Goal: Information Seeking & Learning: Check status

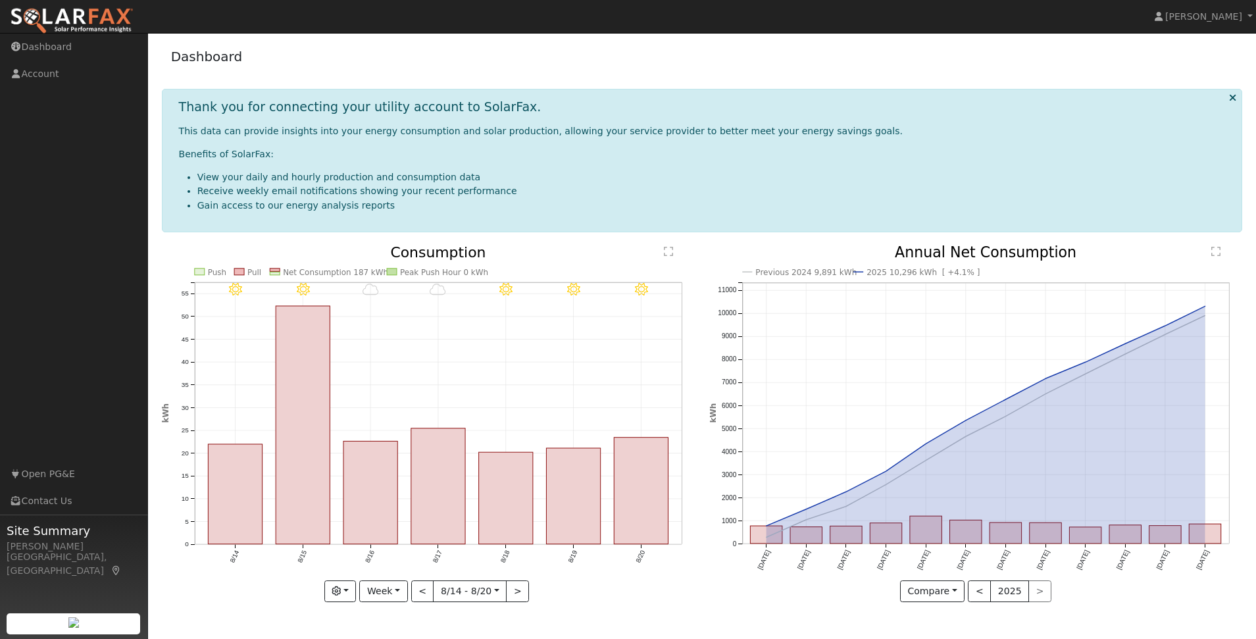
scroll to position [24, 0]
click at [1227, 18] on span "[PERSON_NAME]" at bounding box center [1203, 16] width 77 height 11
click at [974, 175] on li "View your daily and hourly production and consumption data" at bounding box center [714, 177] width 1034 height 14
click at [417, 39] on div "Dashboard" at bounding box center [702, 59] width 1081 height 40
click at [1229, 93] on icon at bounding box center [1232, 98] width 7 height 10
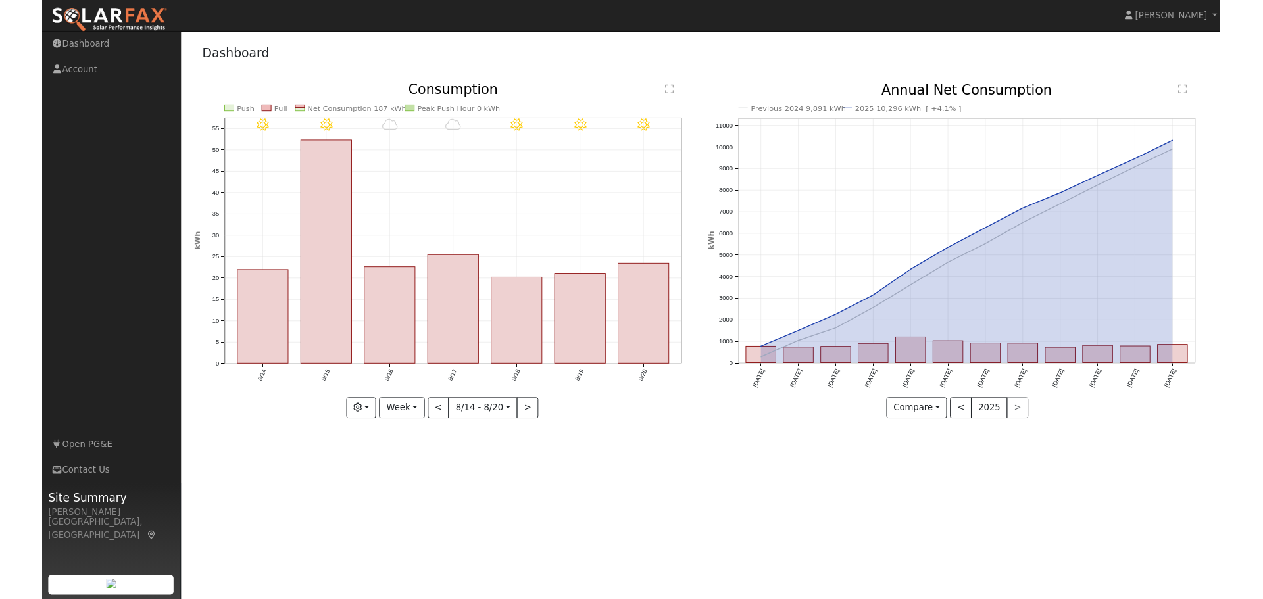
scroll to position [0, 0]
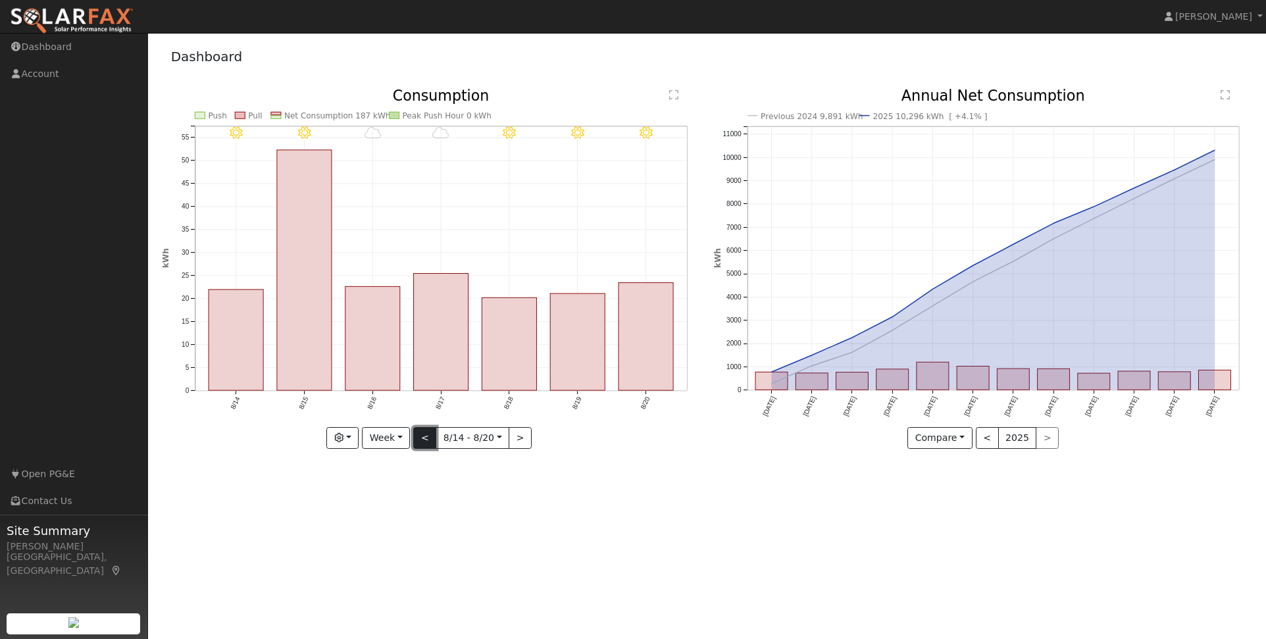
click at [428, 449] on button "<" at bounding box center [424, 438] width 23 height 22
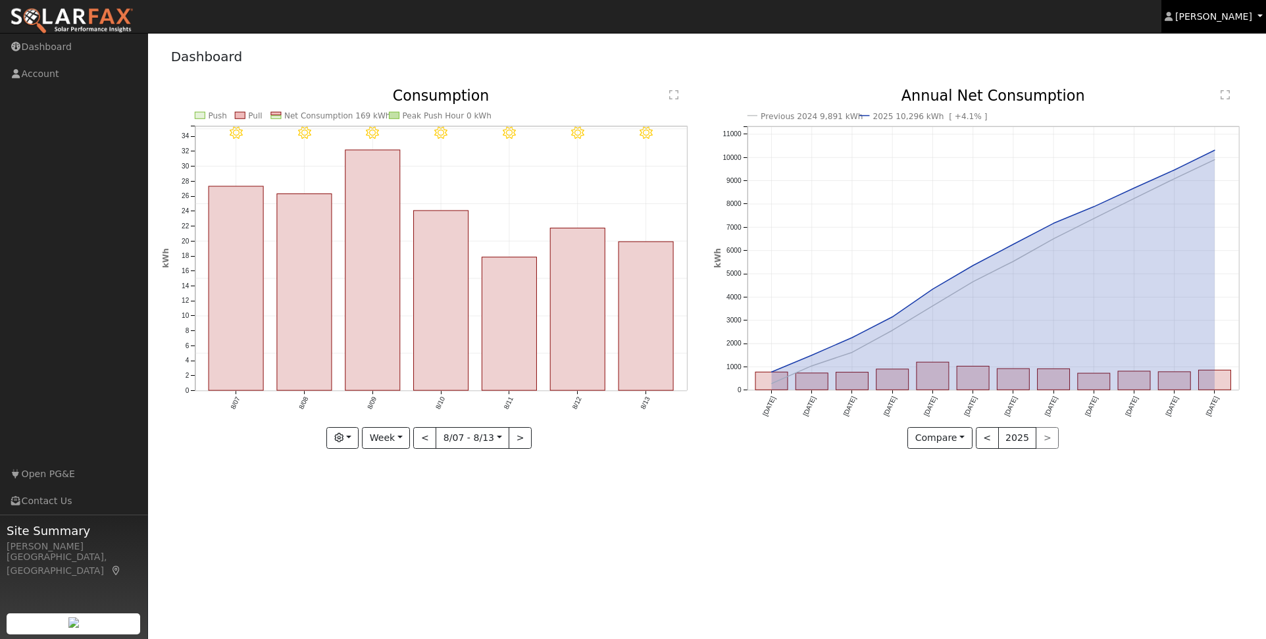
click at [1238, 25] on link "[PERSON_NAME]" at bounding box center [1213, 16] width 105 height 33
click at [777, 45] on div "Dashboard" at bounding box center [707, 59] width 1091 height 40
click at [422, 444] on button "<" at bounding box center [424, 438] width 23 height 22
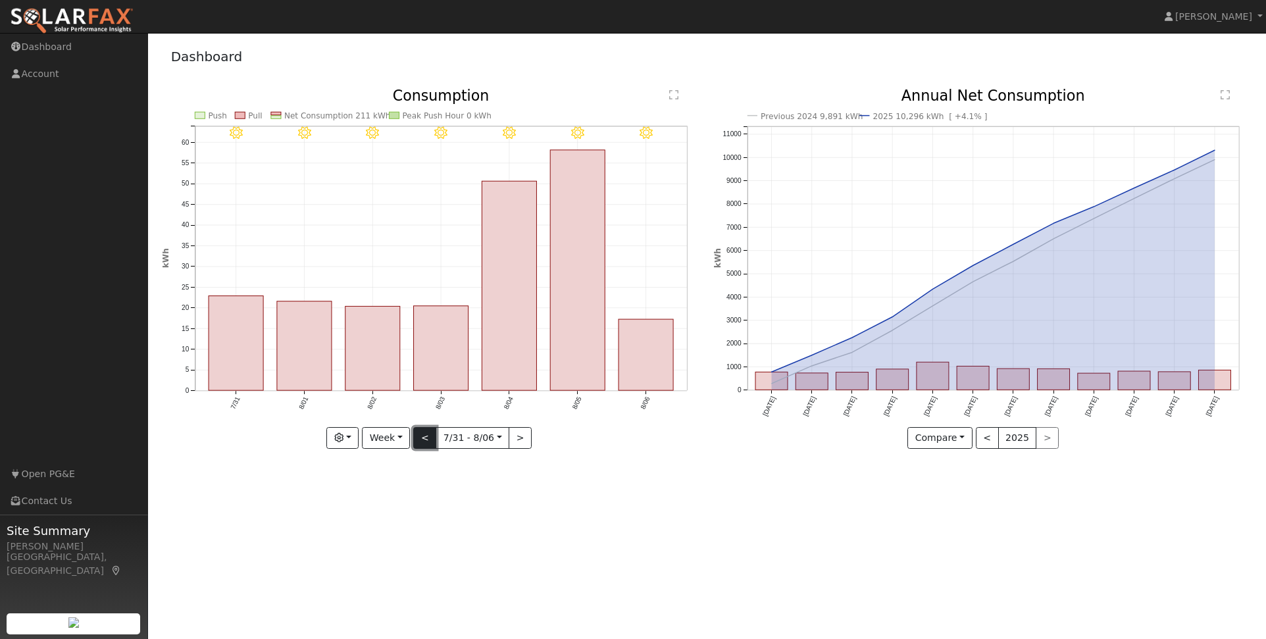
click at [422, 443] on button "<" at bounding box center [424, 438] width 23 height 22
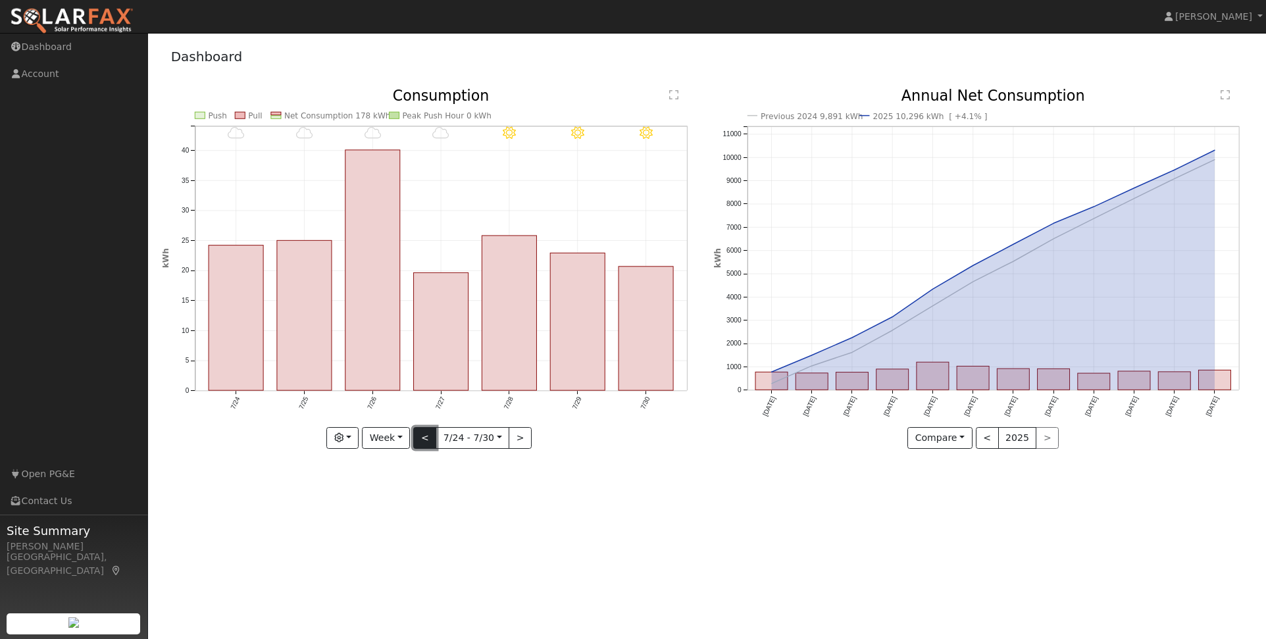
click at [422, 443] on button "<" at bounding box center [424, 438] width 23 height 22
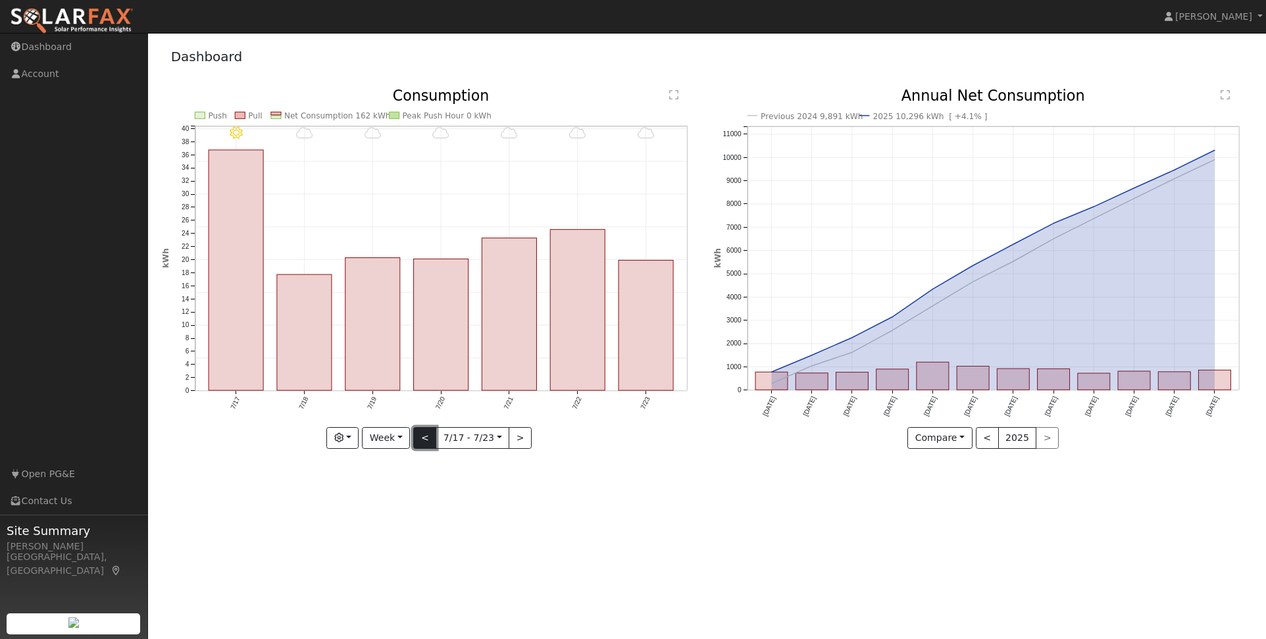
click at [422, 443] on button "<" at bounding box center [424, 438] width 23 height 22
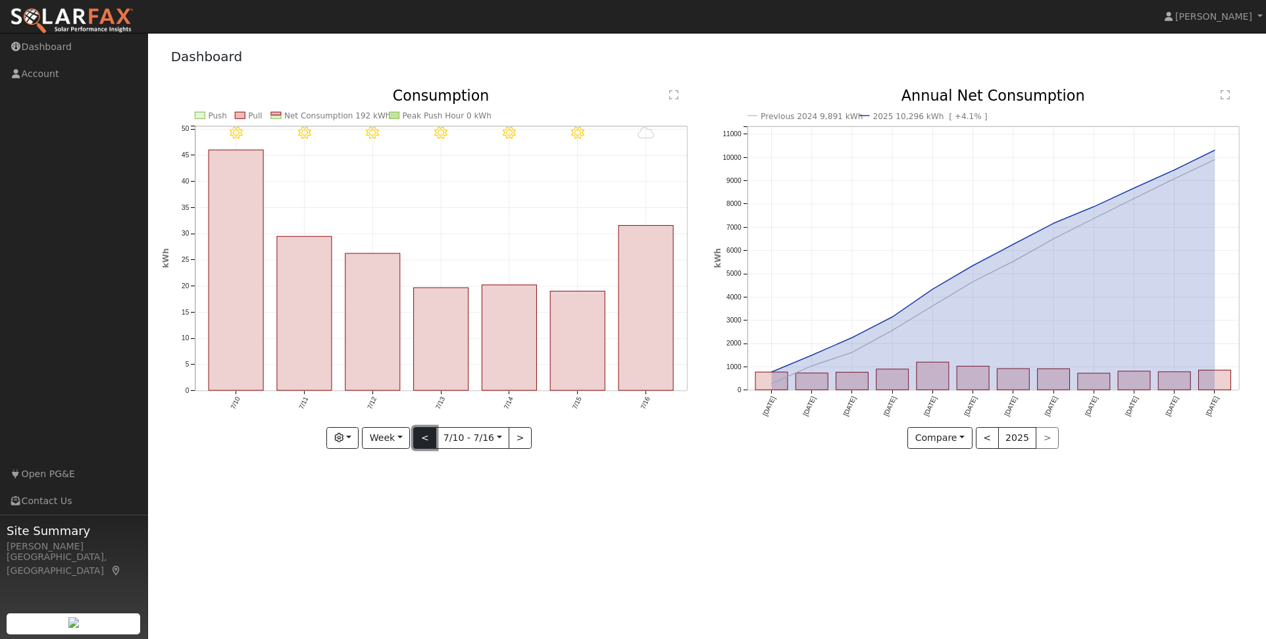
click at [422, 443] on button "<" at bounding box center [424, 438] width 23 height 22
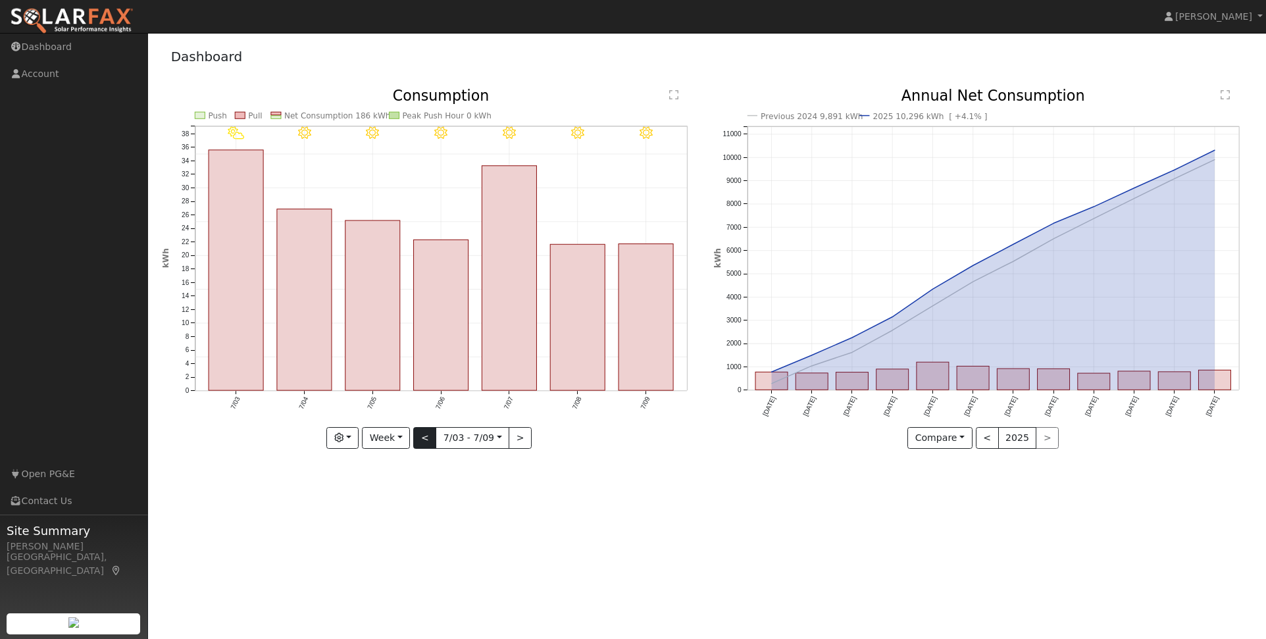
click at [422, 443] on div at bounding box center [431, 269] width 538 height 360
click at [422, 443] on button "<" at bounding box center [424, 438] width 23 height 22
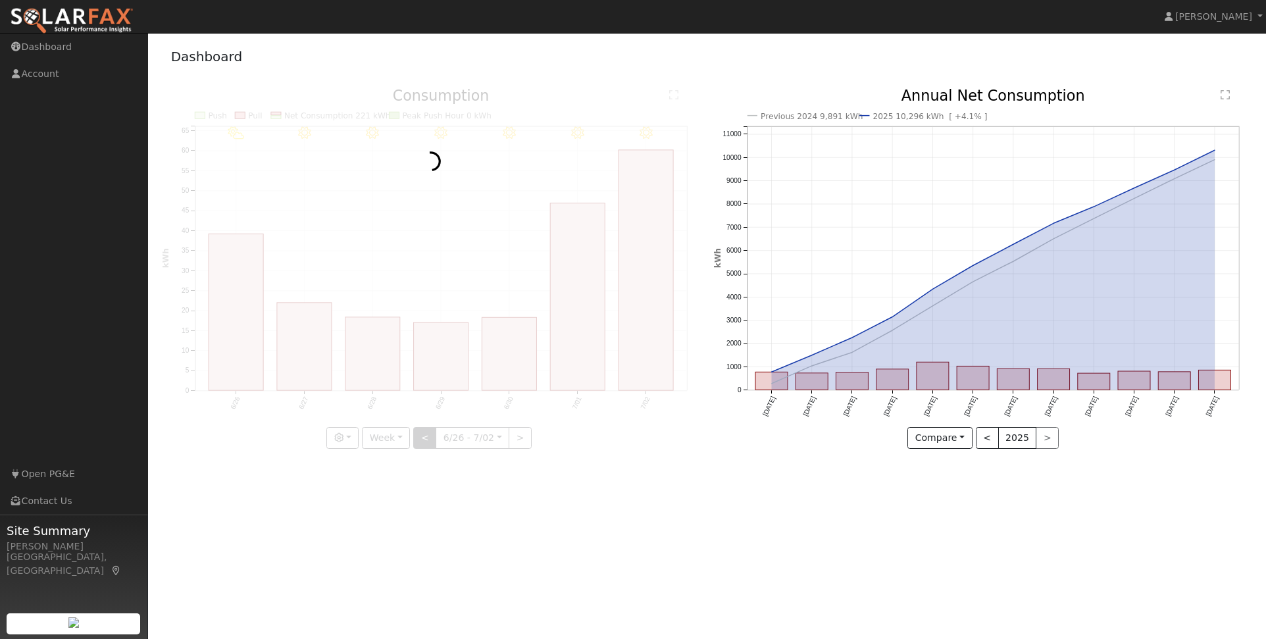
click at [422, 443] on div at bounding box center [431, 269] width 538 height 360
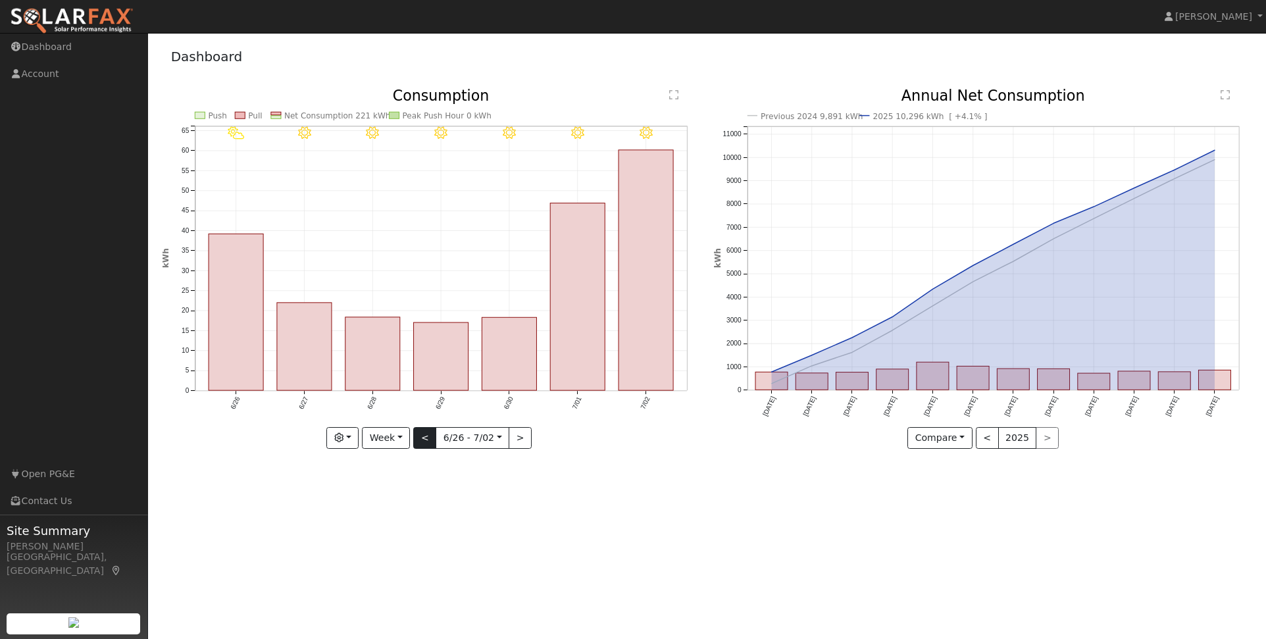
click at [422, 443] on div "7/02 - Clear 7/01 - Clear 6/30 - Clear 6/29 - Clear 6/28 - Clear 6/27 - Clear 6…" at bounding box center [431, 269] width 538 height 360
click at [372, 444] on button "Week" at bounding box center [386, 438] width 48 height 22
click at [378, 535] on link "Year" at bounding box center [408, 526] width 91 height 18
type input "[DATE]"
